Goal: Task Accomplishment & Management: Use online tool/utility

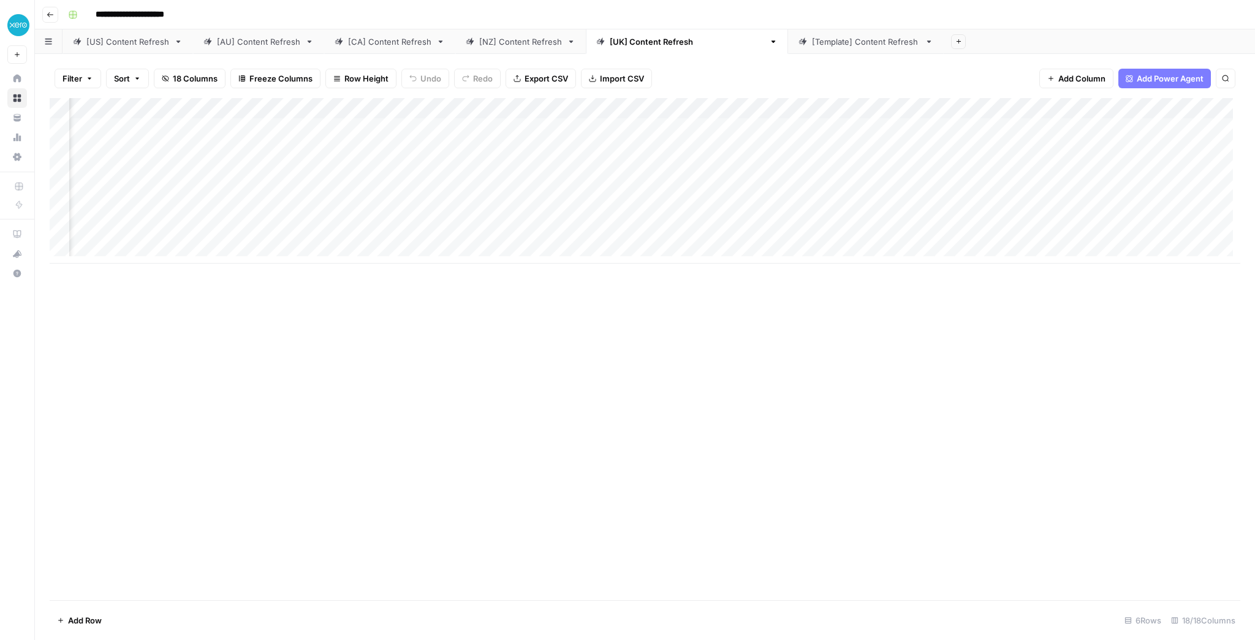
scroll to position [0, 737]
click at [819, 127] on div "Add Column" at bounding box center [645, 180] width 1191 height 165
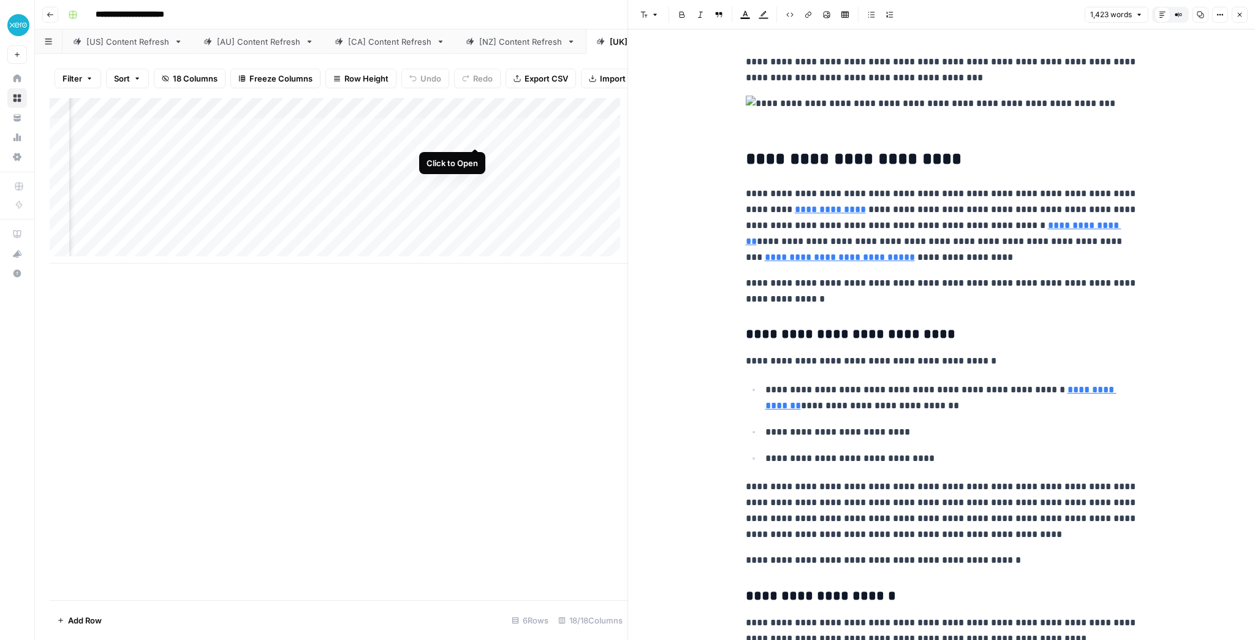
click at [475, 135] on div "Add Column" at bounding box center [339, 180] width 578 height 165
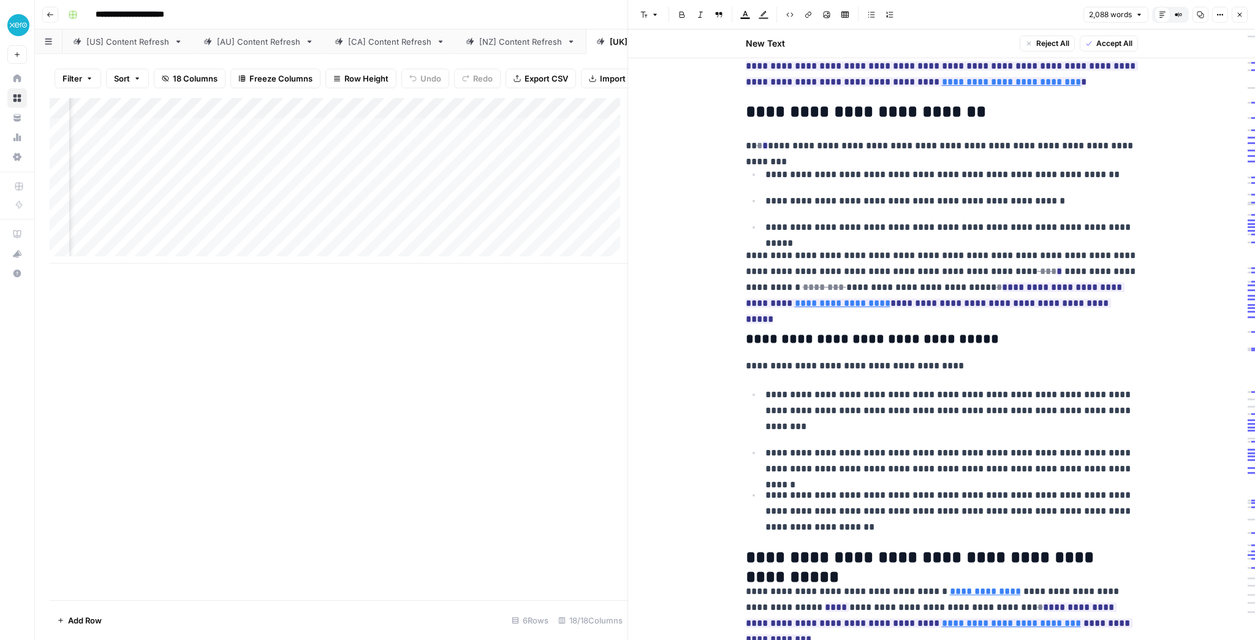
scroll to position [2304, 0]
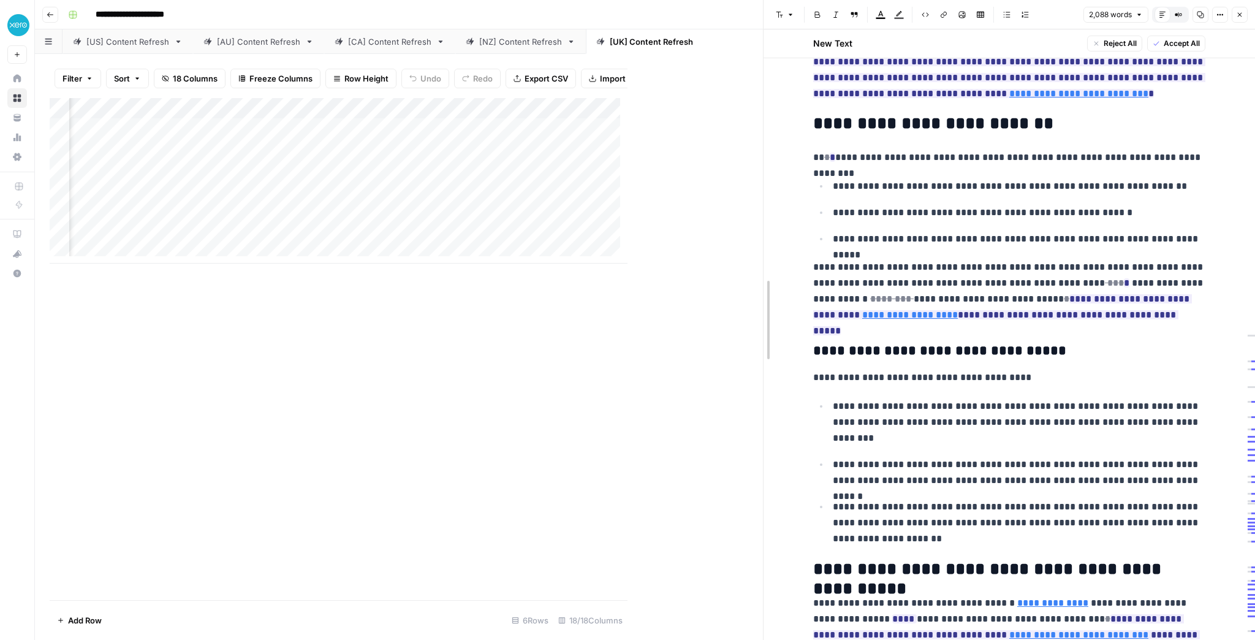
drag, startPoint x: 634, startPoint y: 196, endPoint x: 911, endPoint y: 189, distance: 277.7
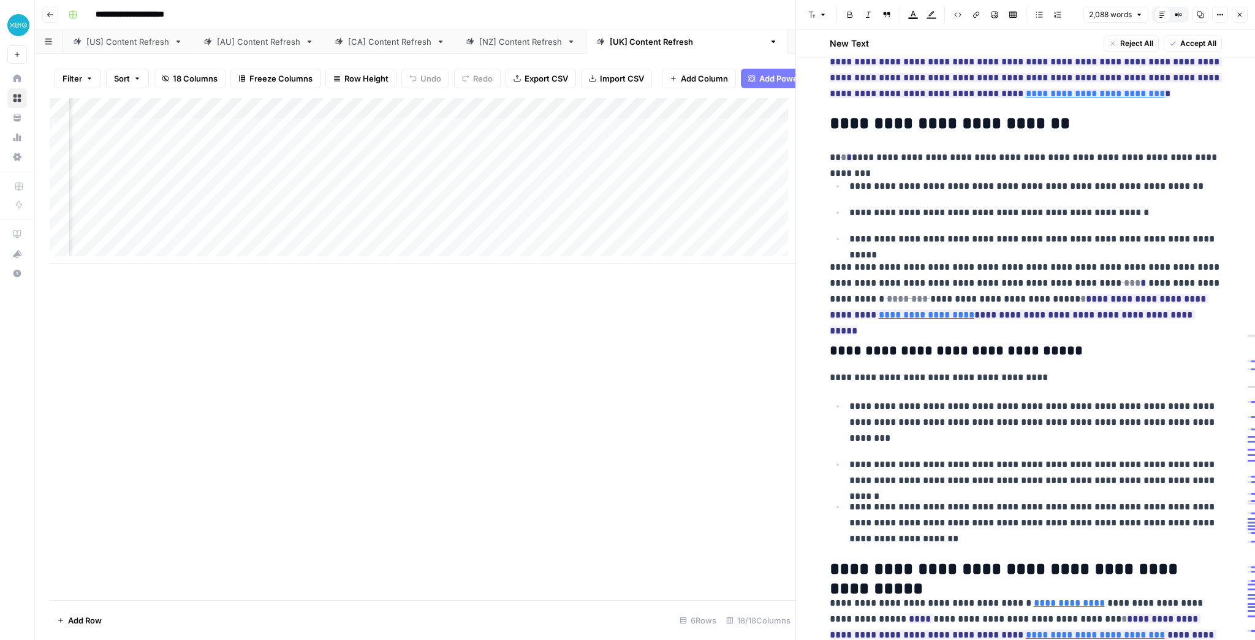
drag, startPoint x: 593, startPoint y: 118, endPoint x: 532, endPoint y: 313, distance: 203.9
click at [532, 313] on div "Add Column" at bounding box center [423, 349] width 746 height 502
drag, startPoint x: 644, startPoint y: 116, endPoint x: 627, endPoint y: 117, distance: 16.6
click at [627, 117] on div "Add Column" at bounding box center [423, 180] width 746 height 165
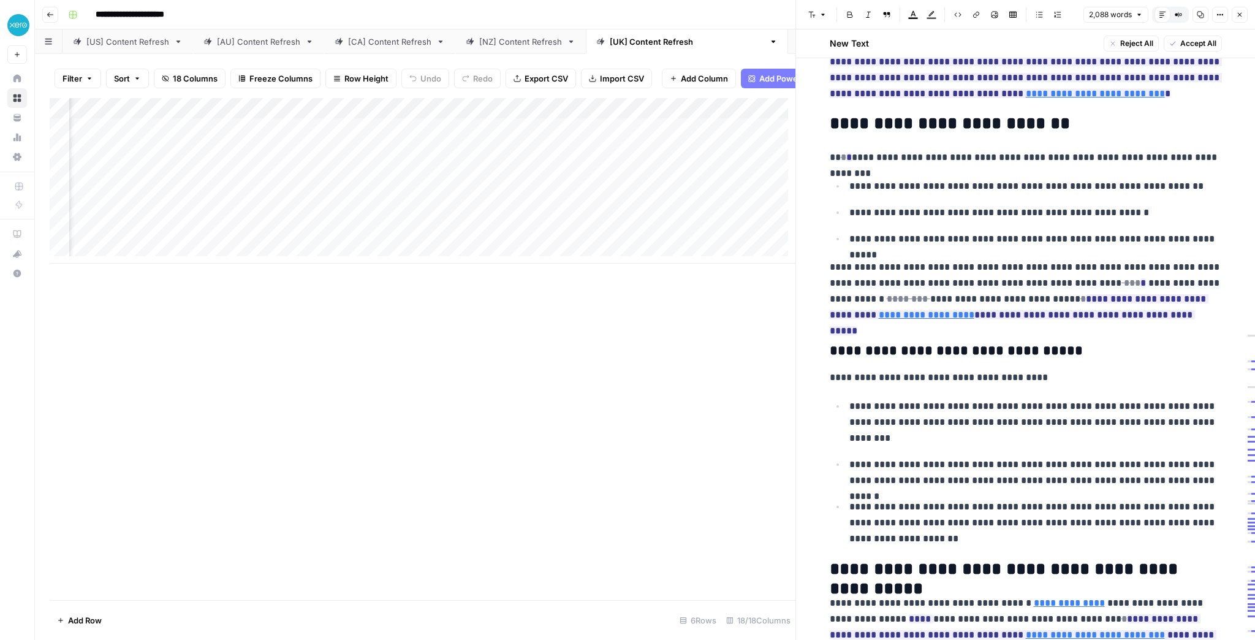
click at [517, 294] on div "Add Column" at bounding box center [423, 349] width 746 height 502
click at [623, 235] on div "Add Column" at bounding box center [423, 349] width 746 height 502
click at [778, 339] on div "Add Column" at bounding box center [423, 349] width 746 height 502
click at [1240, 18] on button "Close" at bounding box center [1240, 15] width 16 height 16
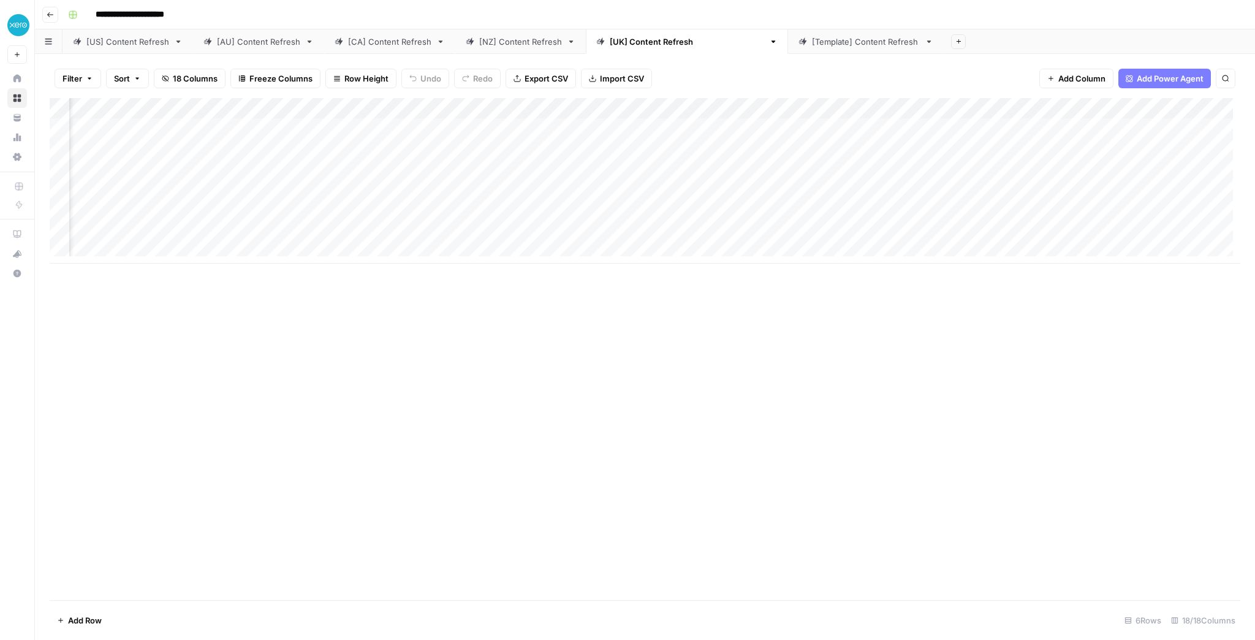
scroll to position [0, 348]
click at [770, 129] on div "Add Column" at bounding box center [645, 180] width 1191 height 165
click at [366, 130] on div "Add Column" at bounding box center [645, 180] width 1191 height 165
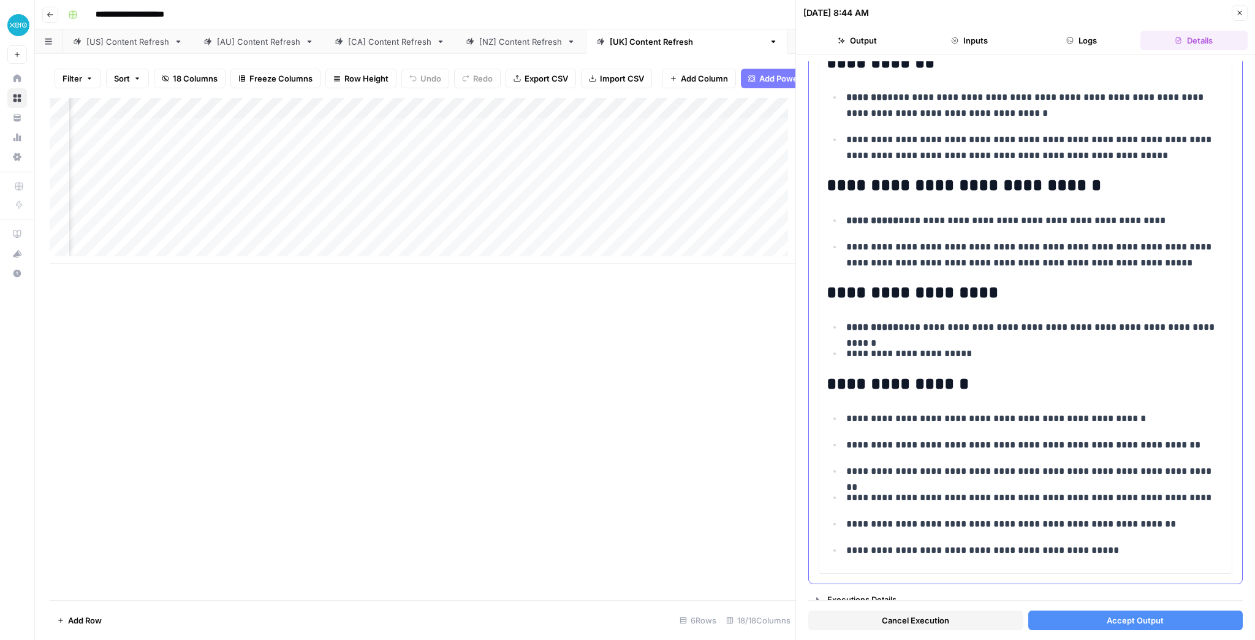
scroll to position [4282, 0]
click at [1121, 616] on span "Accept Output" at bounding box center [1135, 620] width 57 height 12
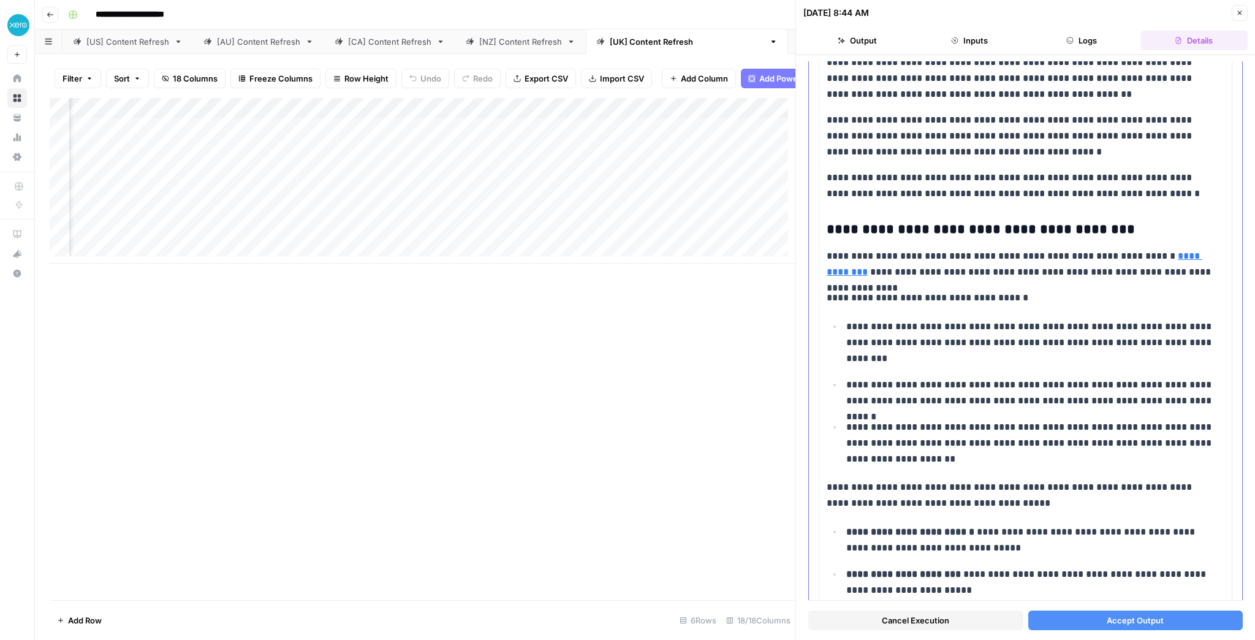
scroll to position [1866, 0]
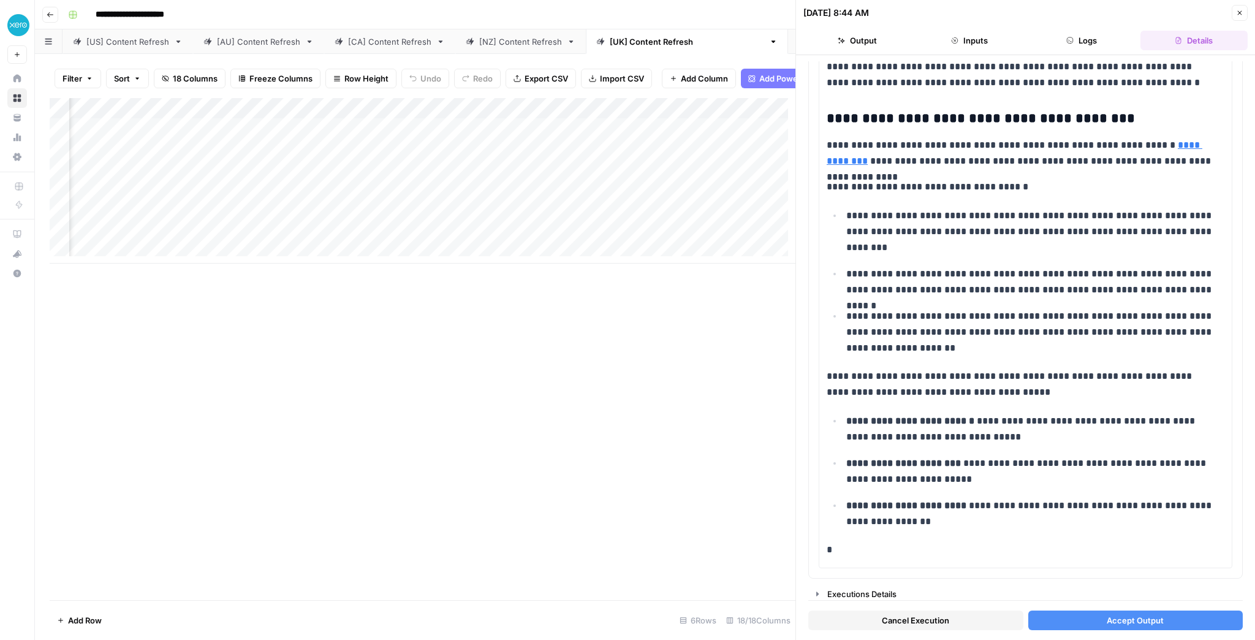
click at [1125, 621] on span "Accept Output" at bounding box center [1135, 620] width 57 height 12
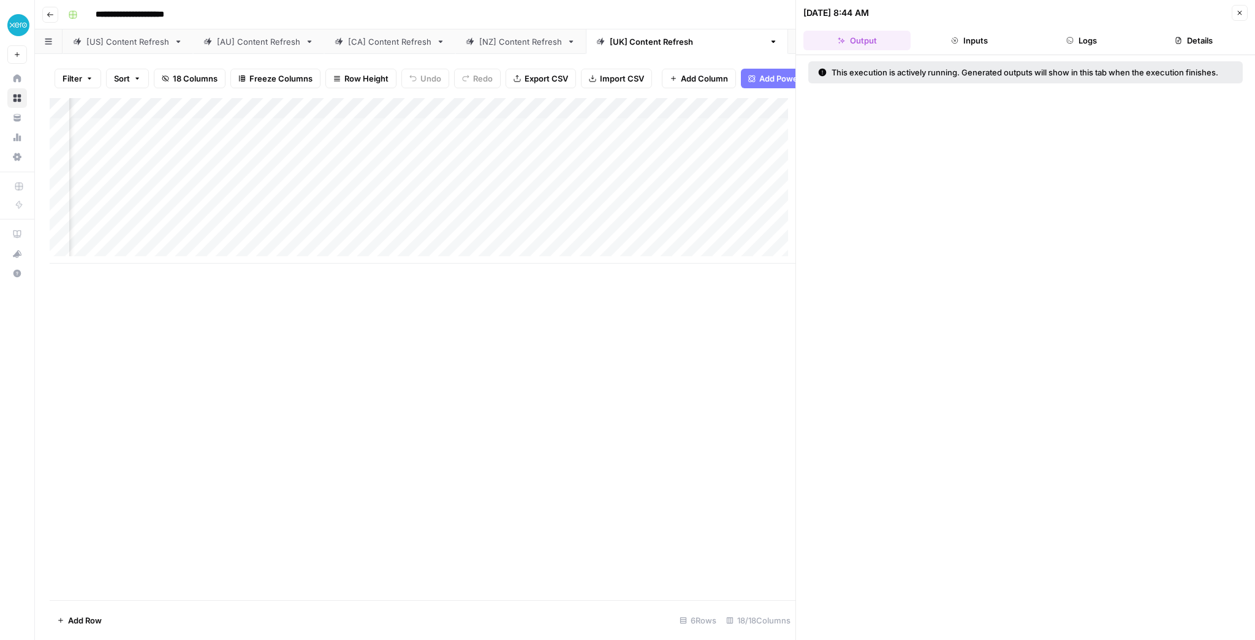
scroll to position [0, 0]
click at [662, 115] on div "Add Column" at bounding box center [423, 180] width 746 height 165
click at [634, 237] on span "Edit Workflow" at bounding box center [655, 236] width 107 height 12
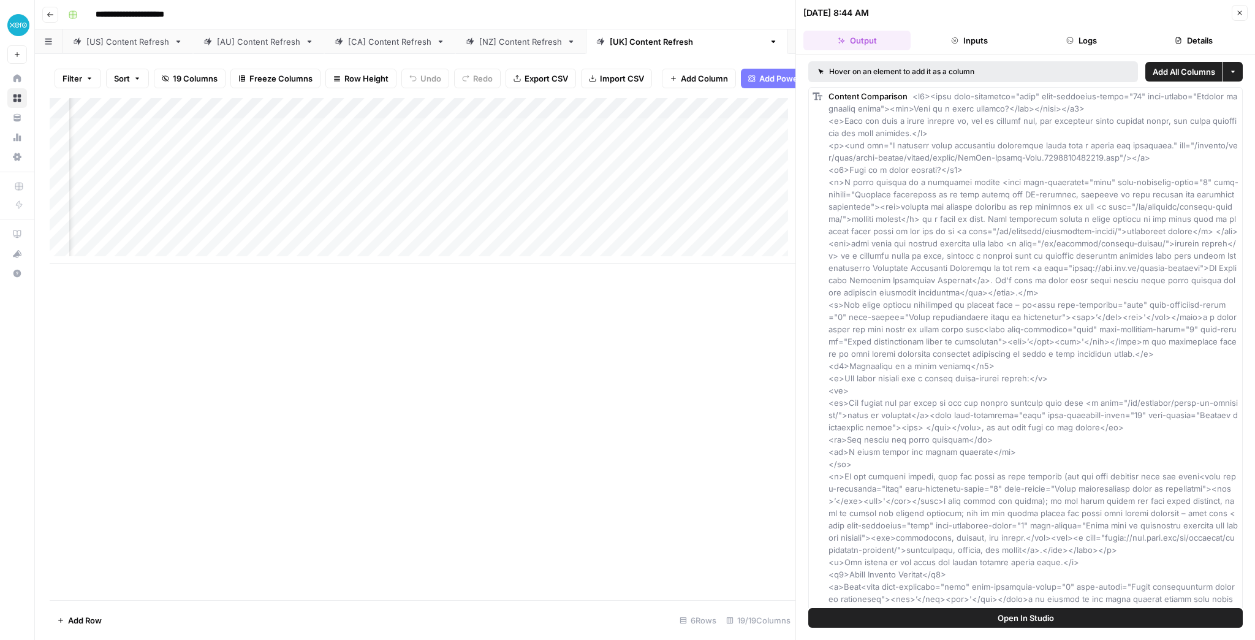
scroll to position [0, 645]
click at [458, 115] on div "Add Column" at bounding box center [423, 180] width 746 height 165
click at [441, 238] on span "Edit Workflow" at bounding box center [451, 236] width 107 height 12
click at [1099, 40] on button "Logs" at bounding box center [1081, 41] width 107 height 20
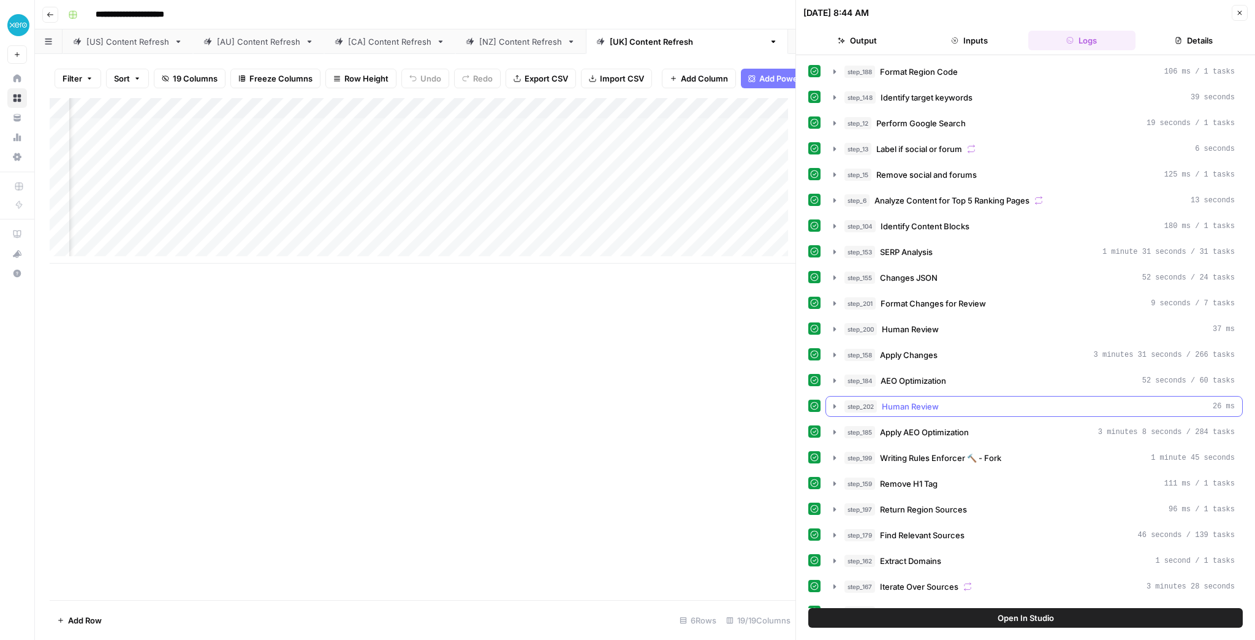
click at [835, 404] on icon "button" at bounding box center [834, 406] width 2 height 4
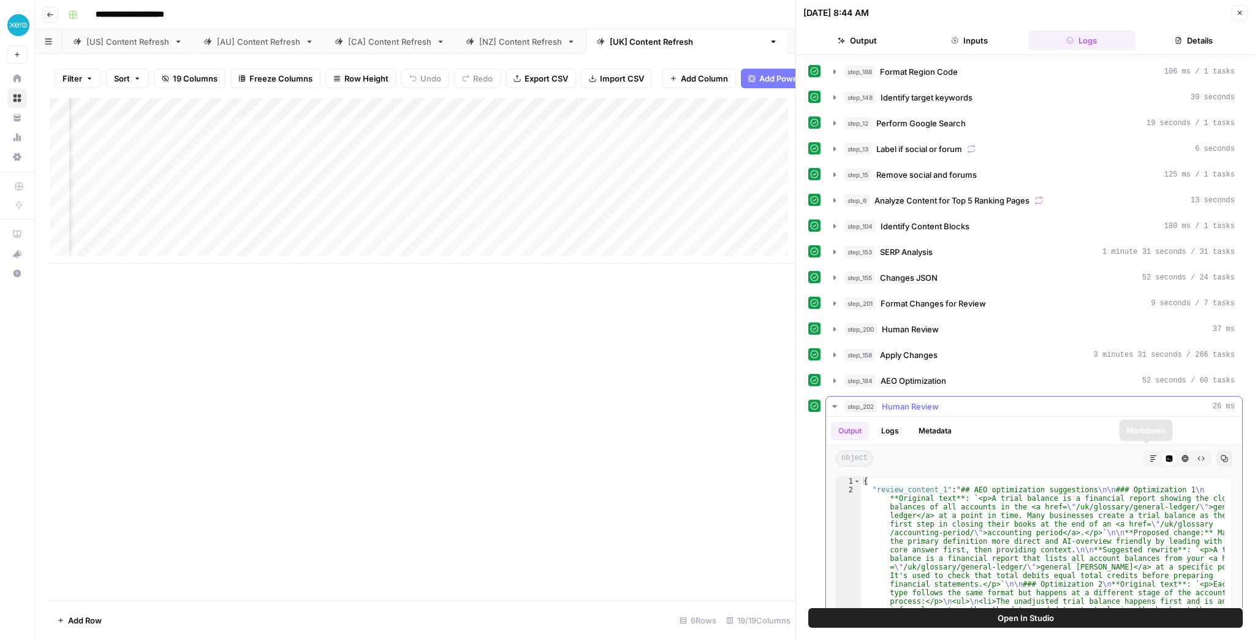
click at [1145, 458] on button "Markdown" at bounding box center [1153, 458] width 16 height 16
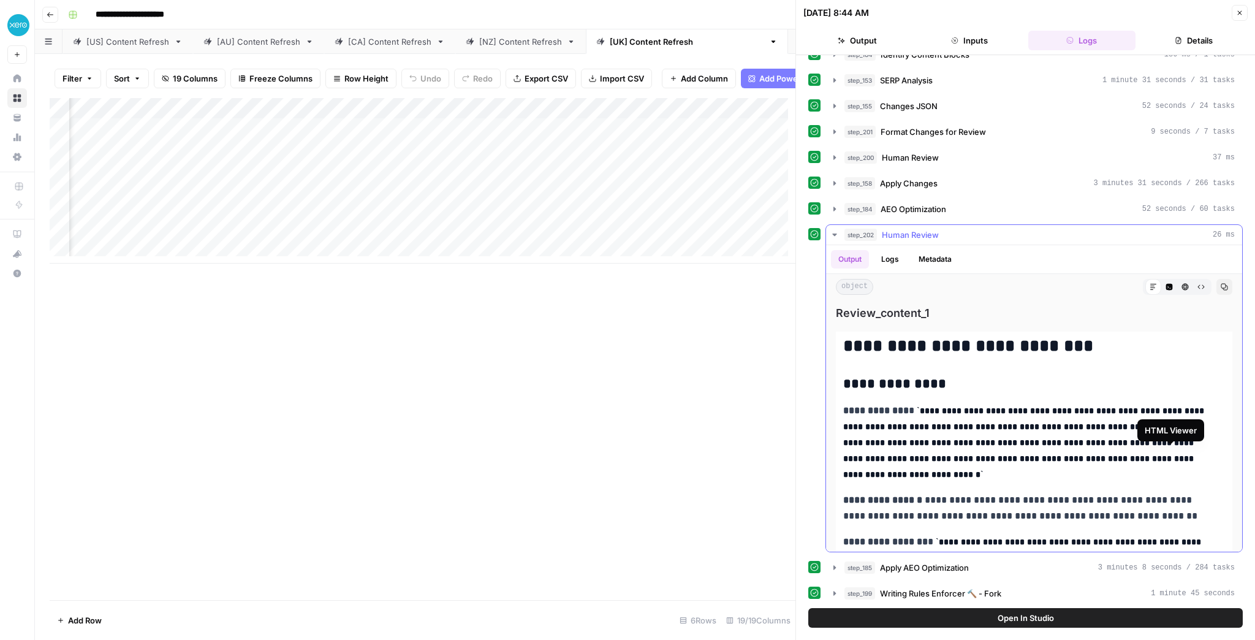
scroll to position [196, 0]
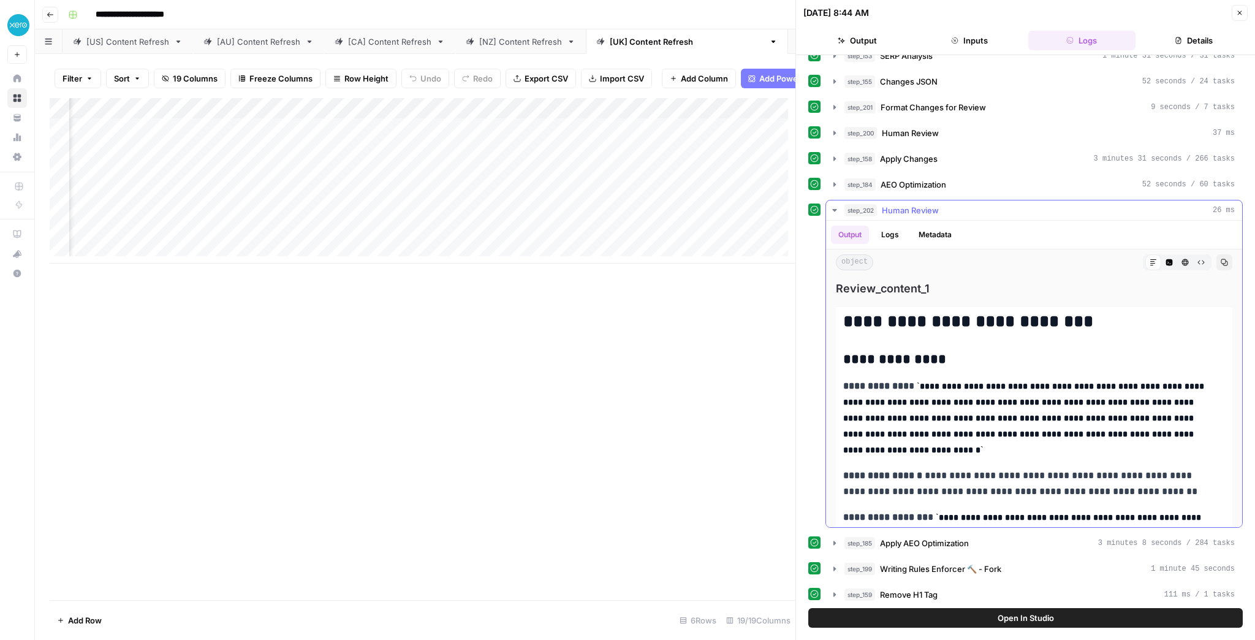
click at [1182, 259] on icon "button" at bounding box center [1185, 262] width 7 height 7
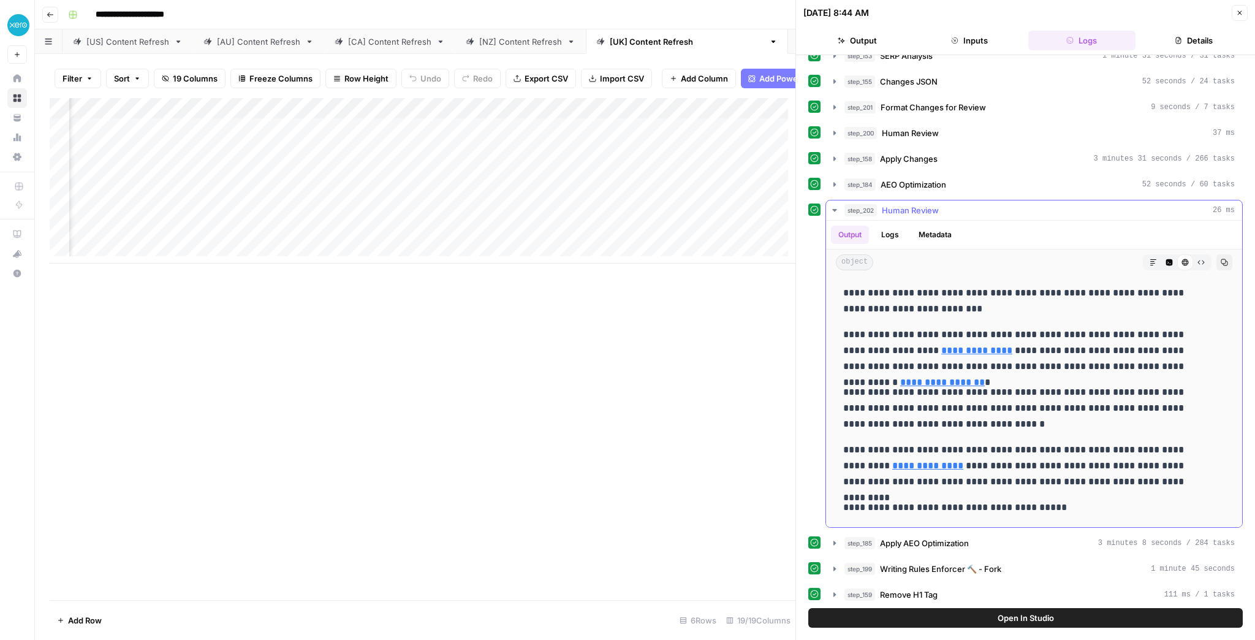
drag, startPoint x: 918, startPoint y: 298, endPoint x: 1005, endPoint y: 306, distance: 87.4
click at [1005, 306] on p "**********" at bounding box center [1027, 301] width 368 height 32
drag, startPoint x: 842, startPoint y: 289, endPoint x: 852, endPoint y: 289, distance: 9.8
click at [882, 287] on p "**********" at bounding box center [1027, 301] width 368 height 32
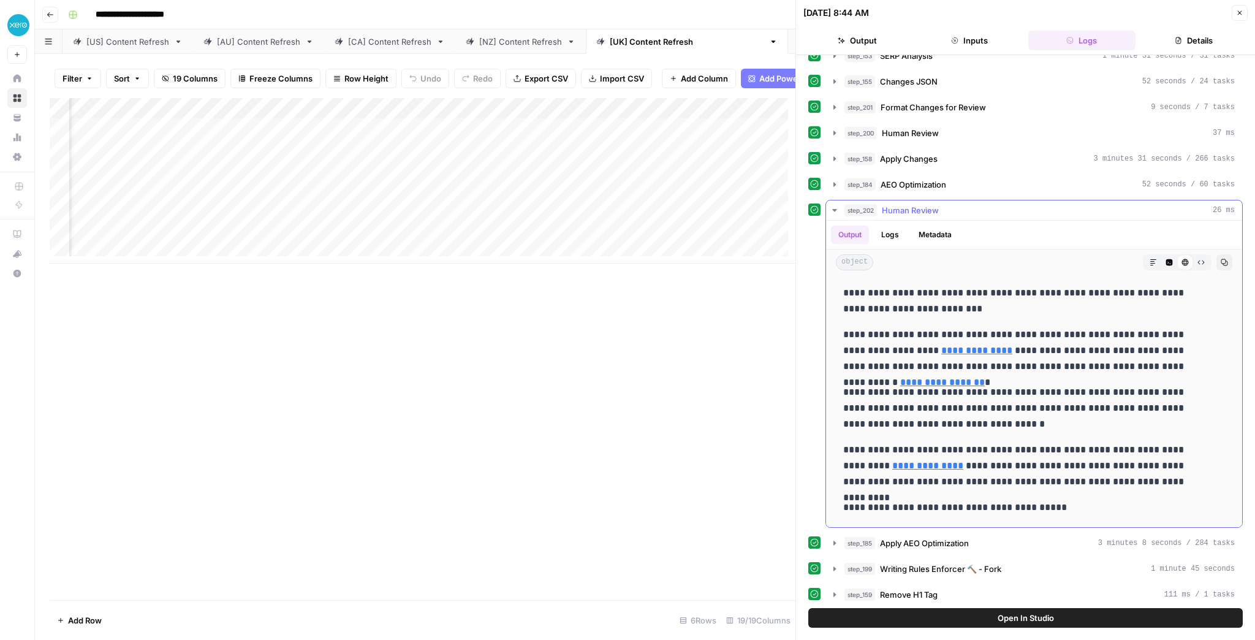
drag, startPoint x: 944, startPoint y: 291, endPoint x: 950, endPoint y: 303, distance: 13.7
click at [950, 303] on p "**********" at bounding box center [1027, 301] width 368 height 32
click at [270, 137] on div "Add Column" at bounding box center [423, 180] width 746 height 165
